Goal: Task Accomplishment & Management: Manage account settings

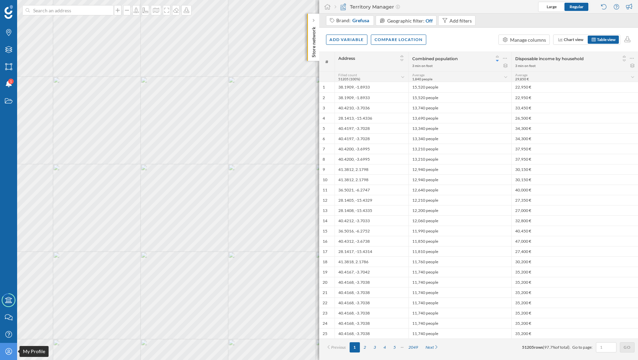
click at [10, 354] on icon "My Profile" at bounding box center [8, 351] width 9 height 7
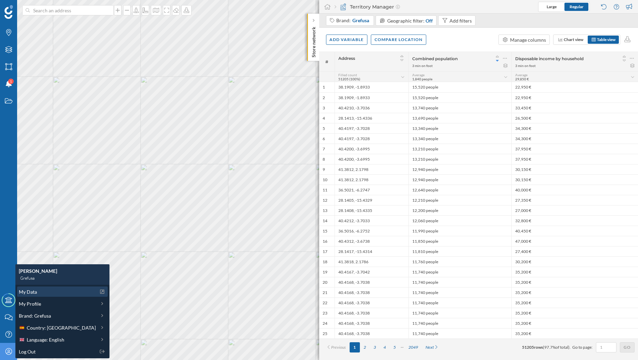
click at [30, 289] on span "My Data" at bounding box center [28, 292] width 18 height 7
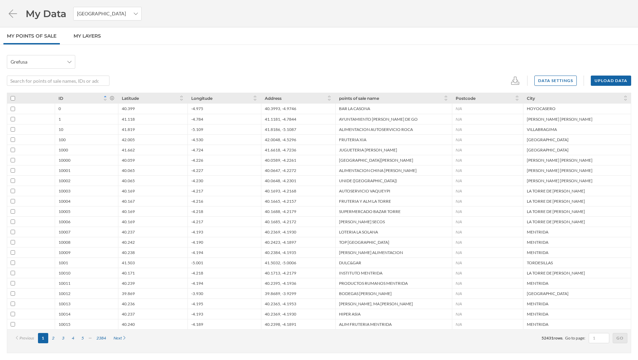
click at [12, 99] on input "checkbox" at bounding box center [13, 98] width 4 height 4
checkbox input "true"
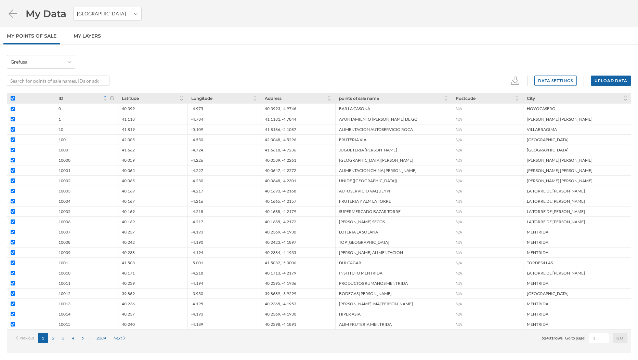
checkbox input "true"
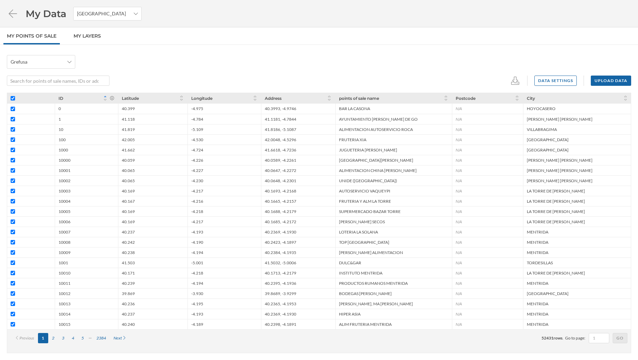
checkbox input "true"
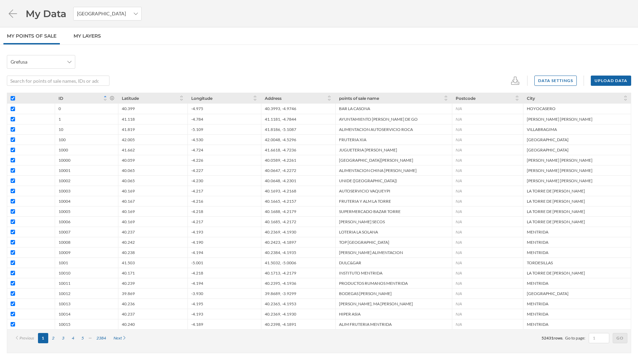
checkbox input "true"
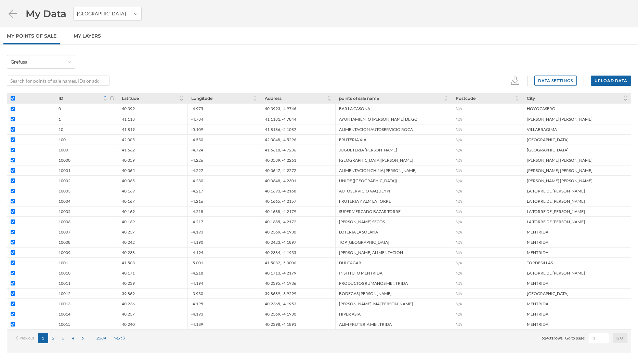
checkbox input "true"
click at [13, 100] on input "checkbox" at bounding box center [13, 98] width 4 height 4
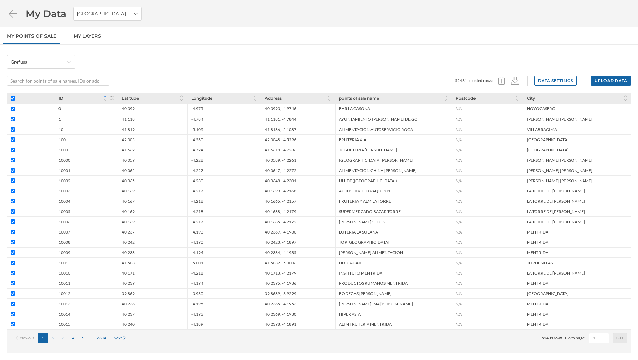
checkbox input "false"
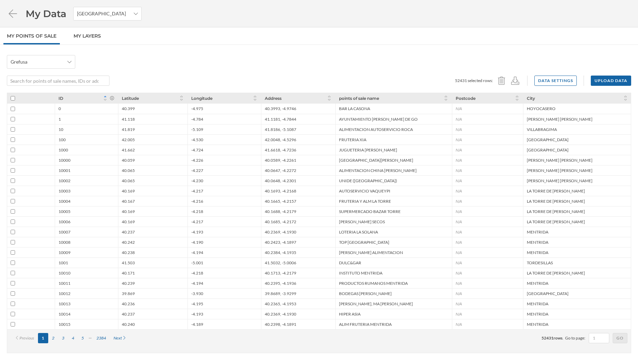
checkbox input "false"
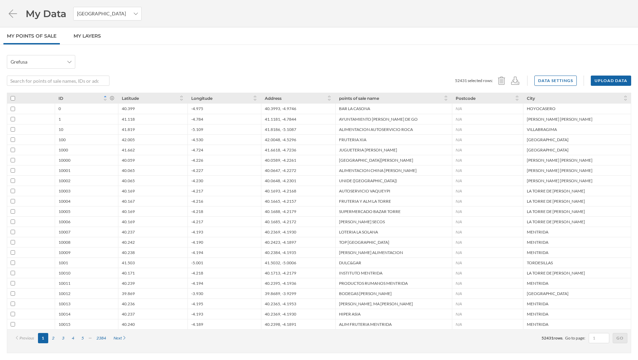
checkbox input "false"
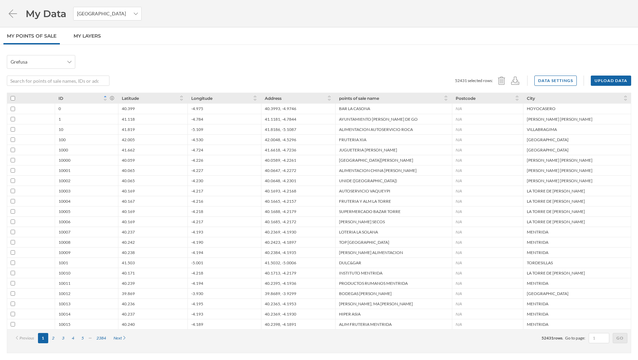
checkbox input "false"
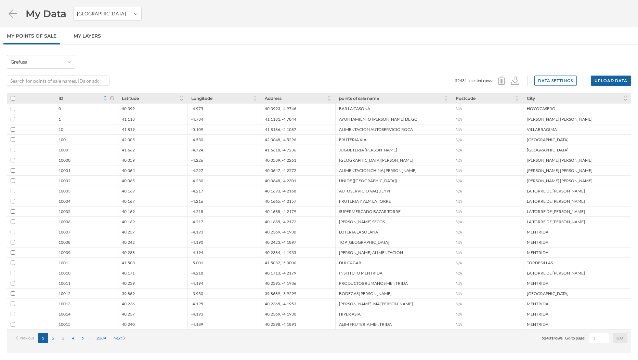
checkbox input "false"
click at [516, 82] on icon at bounding box center [515, 81] width 10 height 8
click at [528, 109] on div "CSV" at bounding box center [537, 107] width 44 height 7
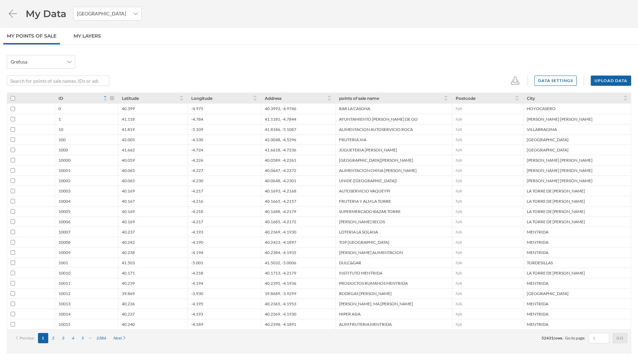
click at [477, 77] on div "Grefusa Data settings Upload data" at bounding box center [319, 70] width 625 height 31
click at [513, 84] on icon at bounding box center [515, 81] width 10 height 8
click at [522, 107] on div "CSV" at bounding box center [537, 107] width 44 height 7
click at [223, 75] on div "Grefusa Data settings Upload data" at bounding box center [319, 70] width 625 height 31
click at [378, 36] on nav "My points of sale My Layers" at bounding box center [319, 35] width 638 height 17
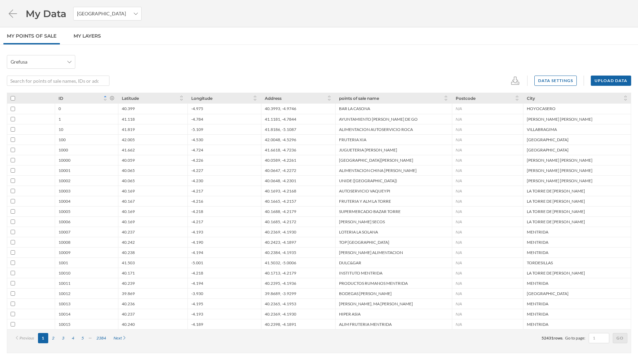
drag, startPoint x: 209, startPoint y: 331, endPoint x: 197, endPoint y: 325, distance: 12.7
click at [208, 331] on div "Previous 1 2 3 4 5 2384 Next 52431 rows . Go to page: Go" at bounding box center [319, 338] width 624 height 17
click at [143, 312] on div "40.237" at bounding box center [152, 314] width 69 height 10
drag, startPoint x: 113, startPoint y: 320, endPoint x: 86, endPoint y: 330, distance: 28.8
click at [96, 330] on div "ID Latitude Longitude Address points of sale name Postcode City 0 40.399 -4.975…" at bounding box center [319, 211] width 624 height 237
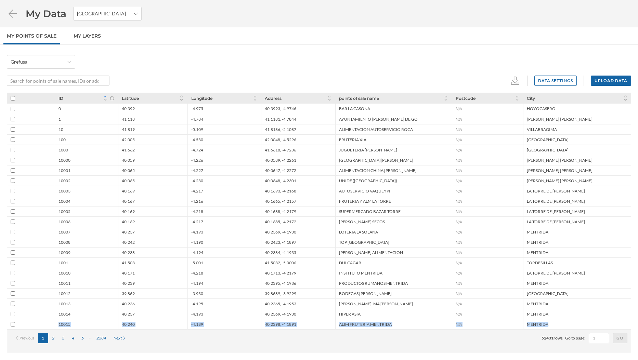
click at [60, 327] on div "10015" at bounding box center [65, 324] width 12 height 5
click at [483, 311] on div "N/A" at bounding box center [487, 314] width 71 height 10
click at [371, 330] on div "Previous 1 2 3 4 5 2384 Next 52431 rows . Go to page: Go" at bounding box center [319, 338] width 624 height 17
click at [546, 82] on div "Data settings" at bounding box center [556, 80] width 42 height 10
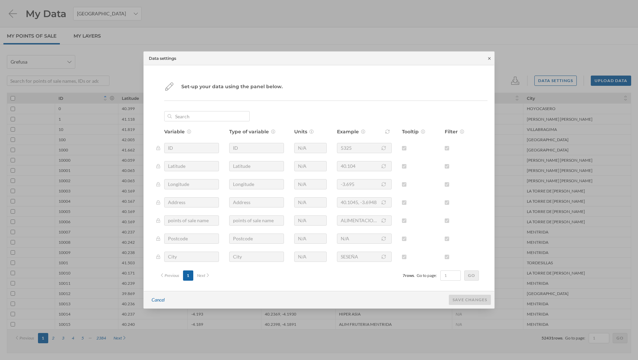
click at [488, 58] on icon at bounding box center [489, 58] width 5 height 4
